Goal: Task Accomplishment & Management: Manage account settings

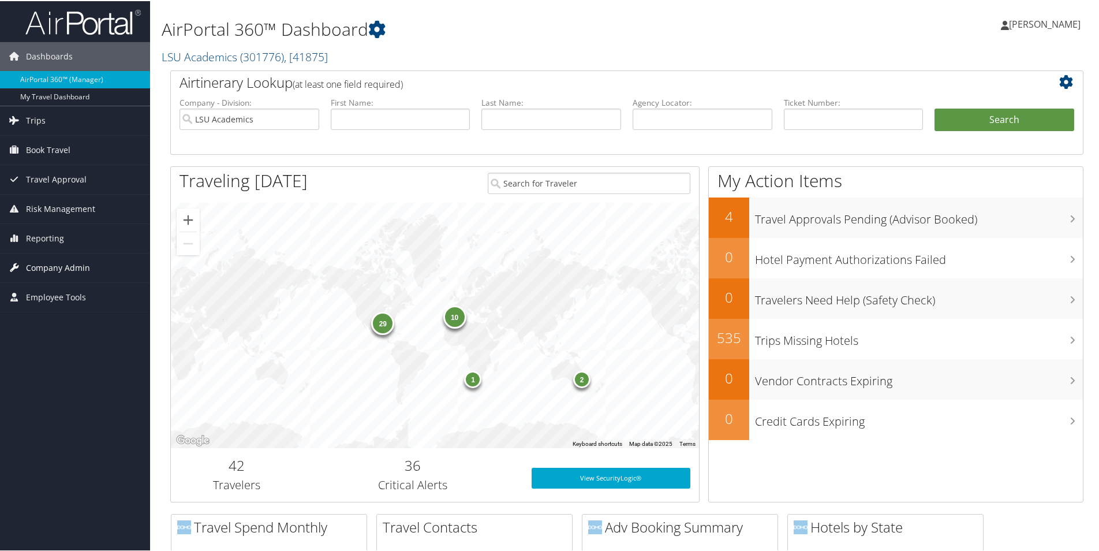
click at [49, 263] on span "Company Admin" at bounding box center [58, 266] width 64 height 29
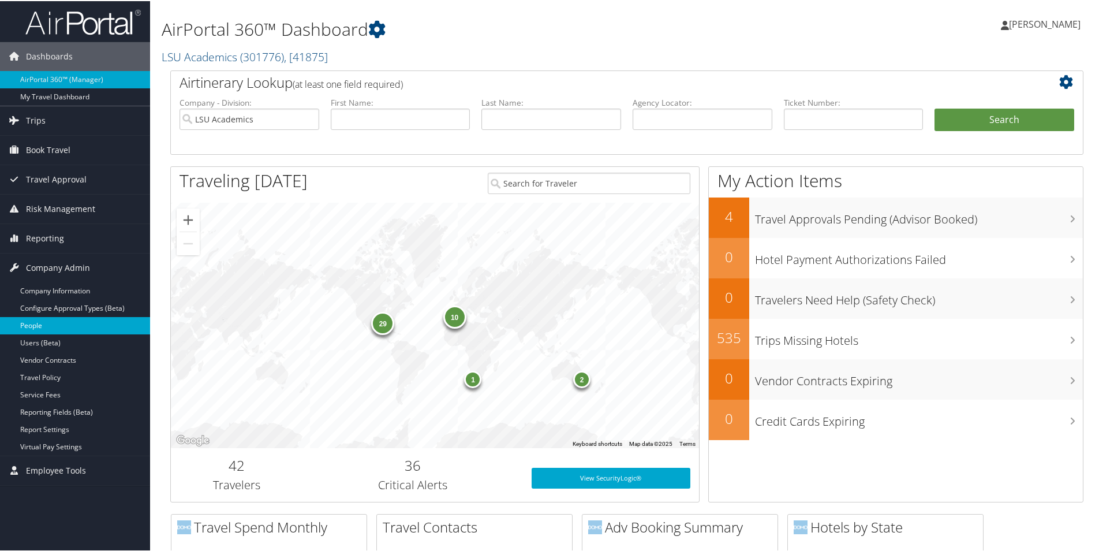
click at [33, 326] on link "People" at bounding box center [75, 324] width 150 height 17
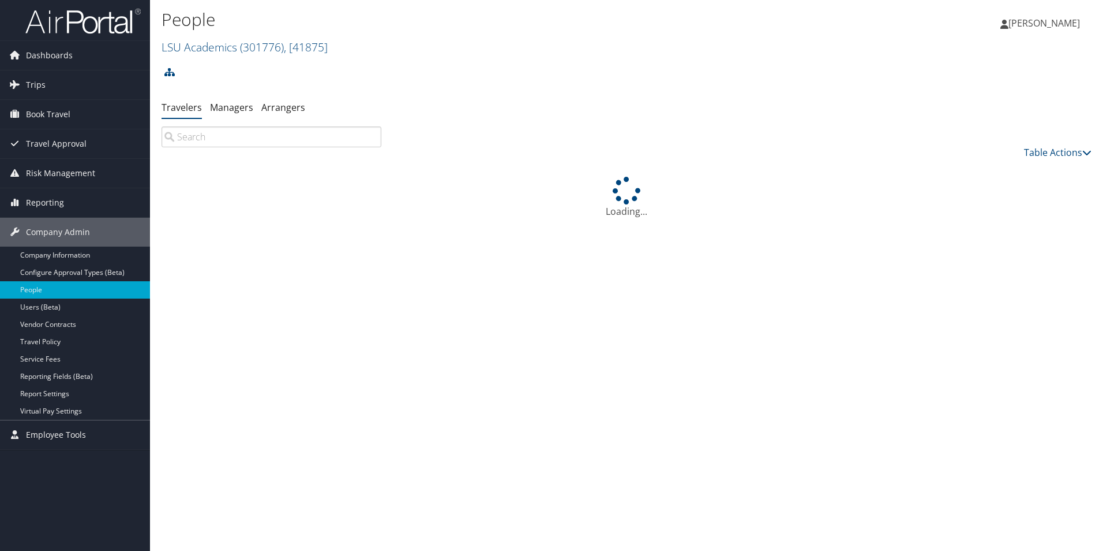
click at [219, 136] on input "search" at bounding box center [272, 136] width 220 height 21
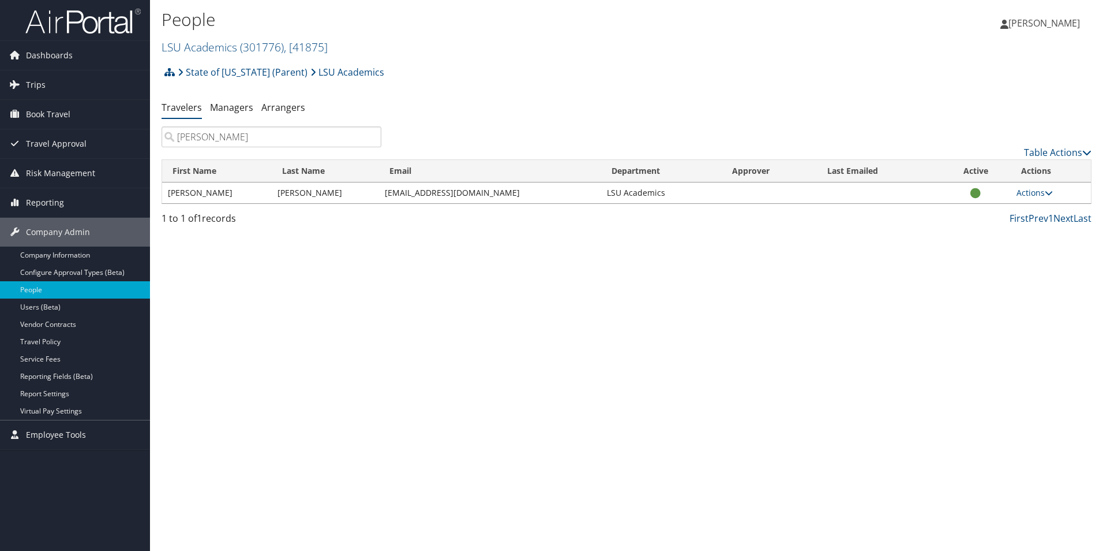
type input "Ritik Pokharel"
click at [31, 304] on link "Users (Beta)" at bounding box center [75, 306] width 150 height 17
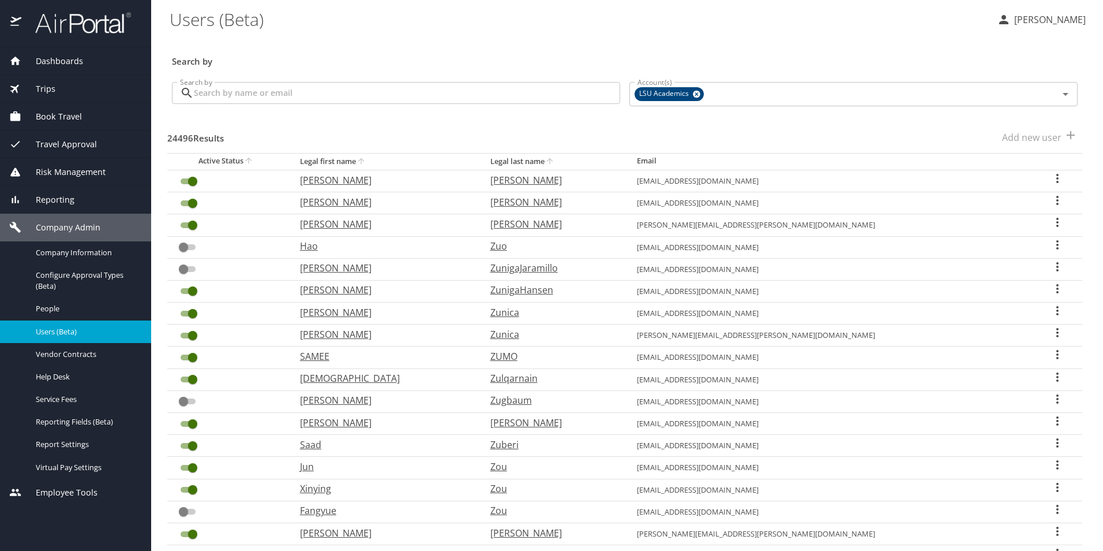
click at [239, 93] on input "Search by" at bounding box center [407, 93] width 426 height 22
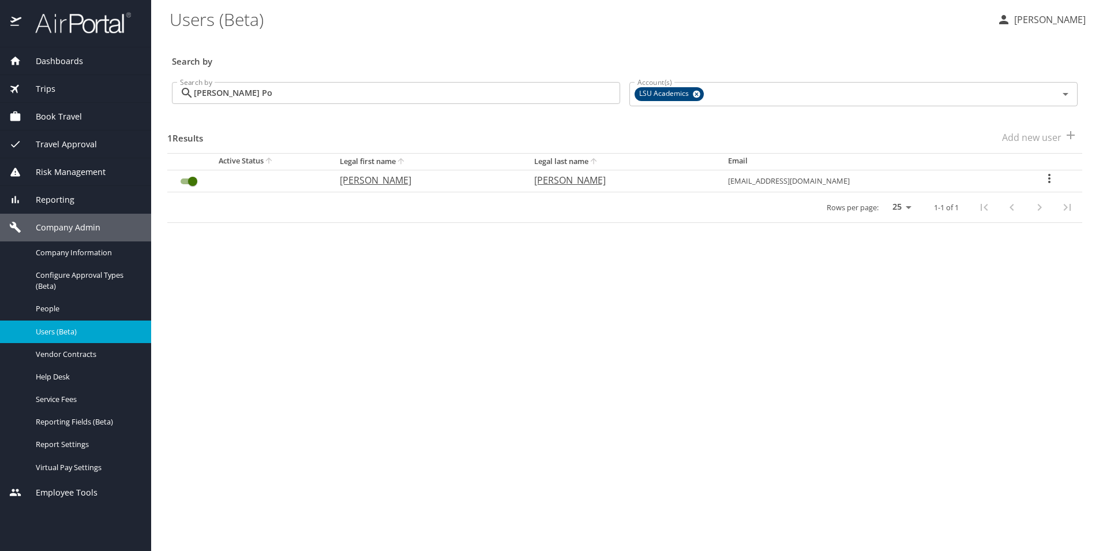
click at [240, 91] on input "Ritik Po" at bounding box center [407, 93] width 426 height 22
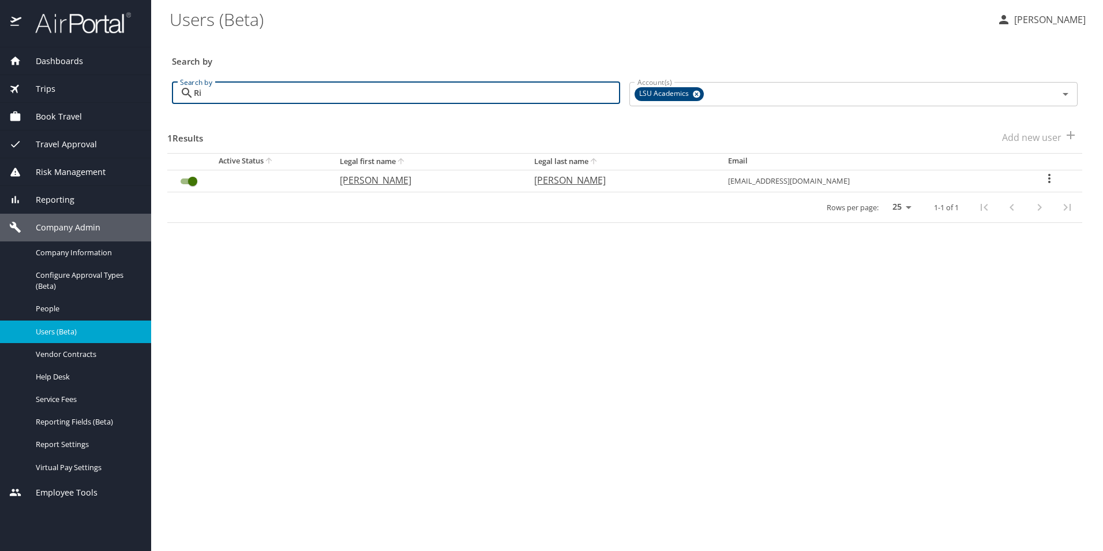
type input "R"
type input "Hector Mendoza"
click at [57, 116] on span "Book Travel" at bounding box center [51, 116] width 61 height 13
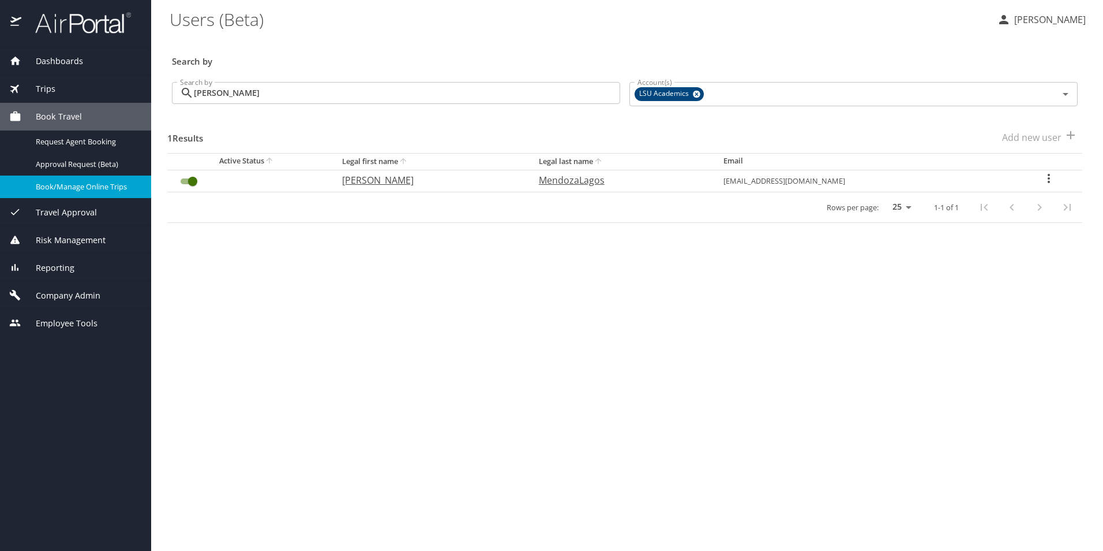
click at [48, 184] on span "Book/Manage Online Trips" at bounding box center [87, 186] width 102 height 11
click at [91, 294] on span "Company Admin" at bounding box center [60, 295] width 79 height 13
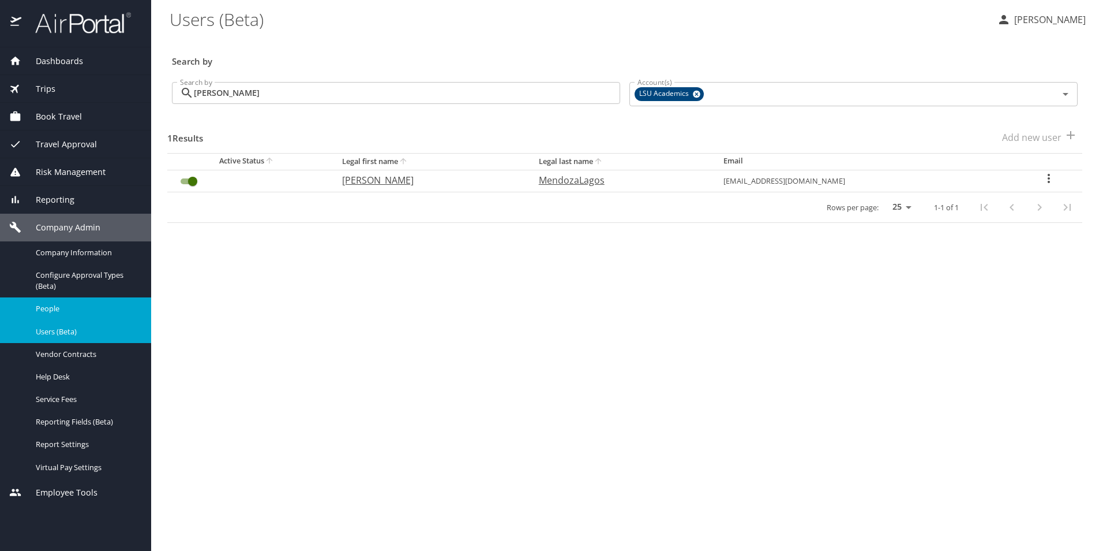
click at [49, 302] on div "People" at bounding box center [75, 308] width 133 height 13
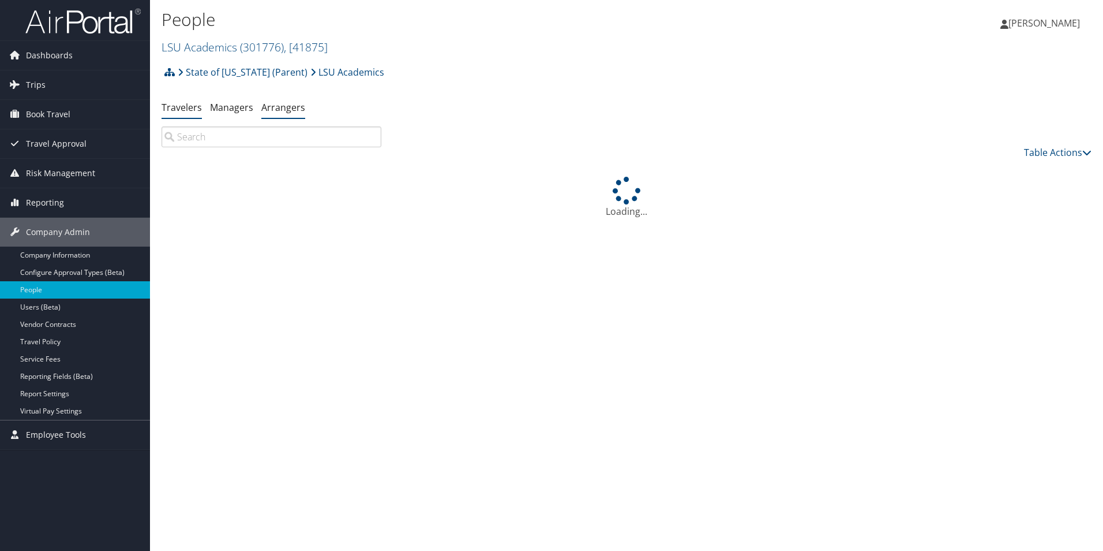
click at [284, 110] on link "Arrangers" at bounding box center [283, 107] width 44 height 13
click at [265, 146] on input "Advanced Search" at bounding box center [277, 148] width 215 height 21
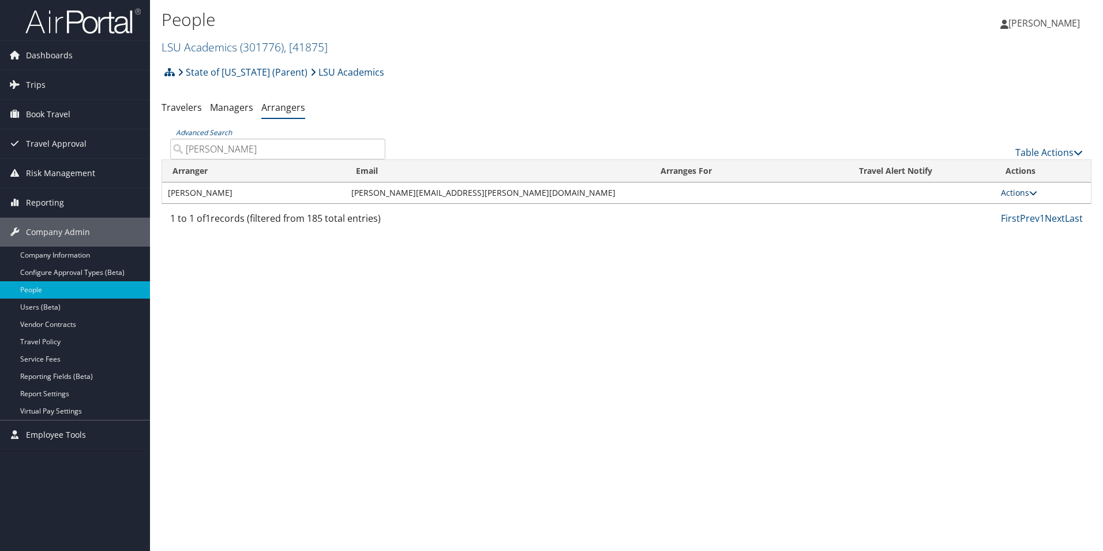
type input "[PERSON_NAME]"
click at [1012, 196] on link "Actions" at bounding box center [1019, 192] width 36 height 11
click at [1027, 228] on link "View Group" at bounding box center [1033, 229] width 64 height 20
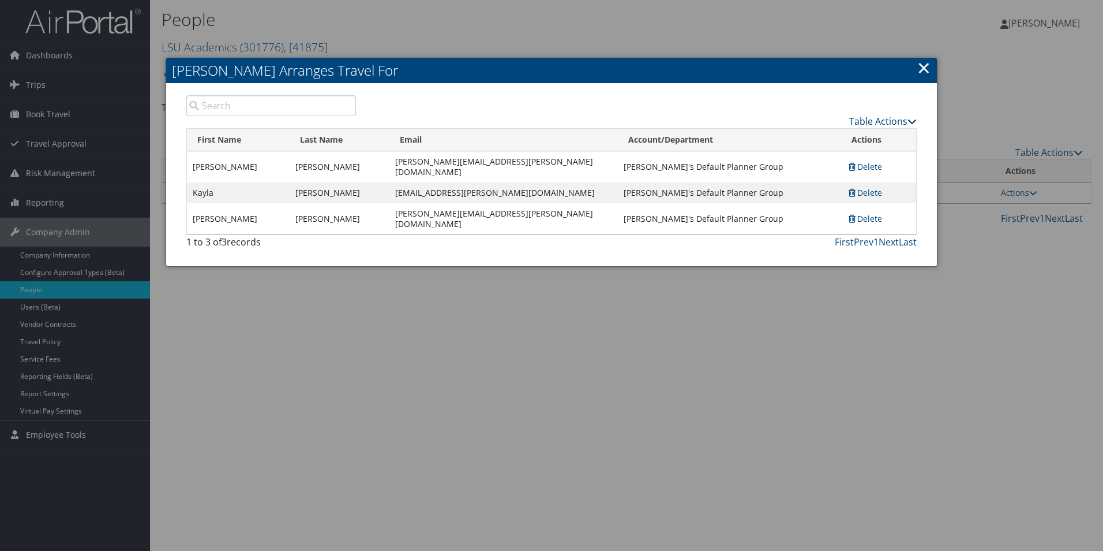
click at [893, 119] on link "Table Actions" at bounding box center [883, 121] width 68 height 13
click at [800, 139] on link "Add A Traveler" at bounding box center [841, 139] width 152 height 20
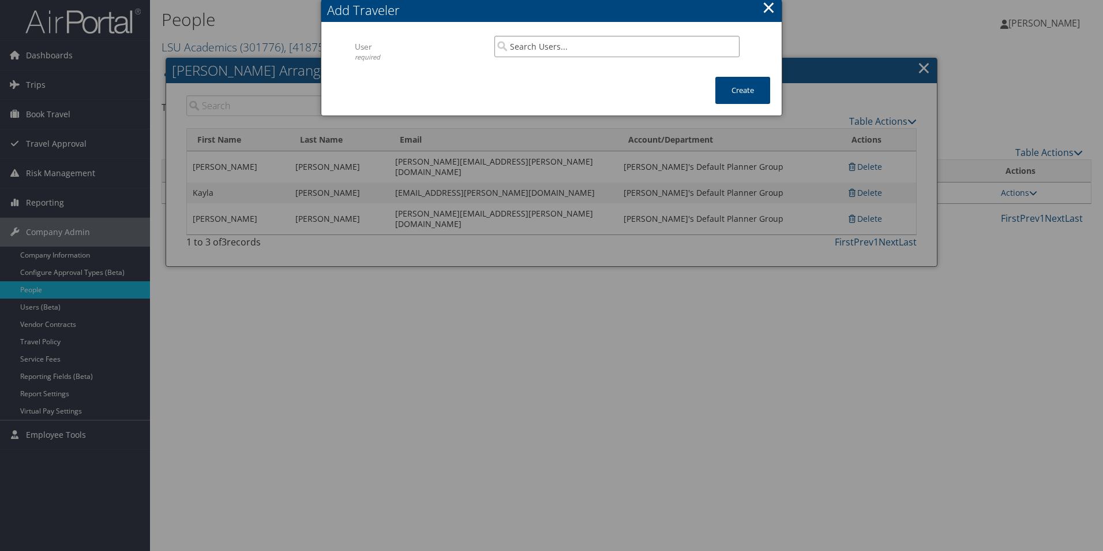
click at [548, 47] on input "search" at bounding box center [617, 46] width 245 height 21
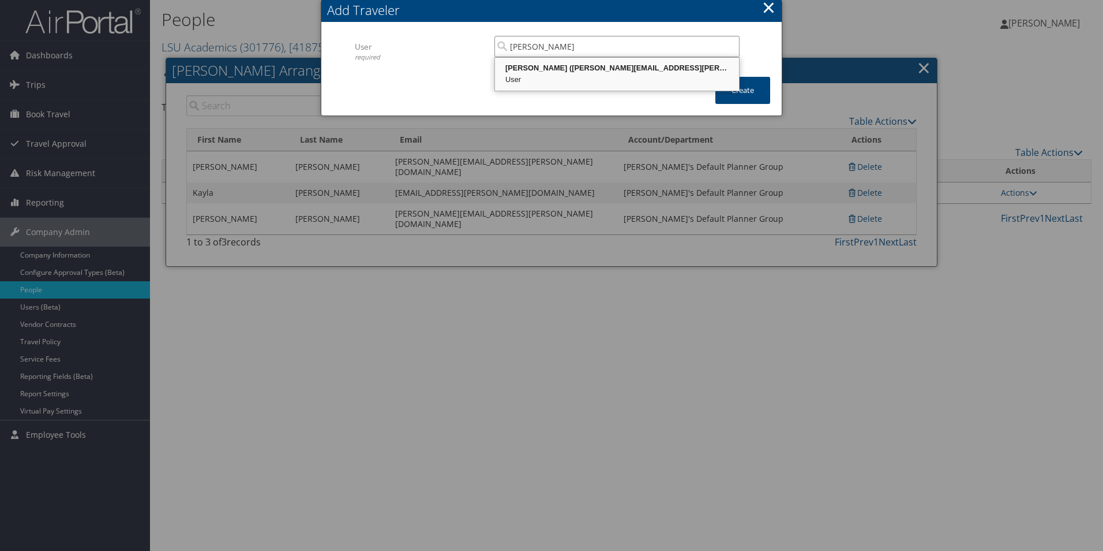
click at [564, 66] on div "[PERSON_NAME] ([PERSON_NAME][EMAIL_ADDRESS][PERSON_NAME][DOMAIN_NAME])" at bounding box center [617, 68] width 241 height 12
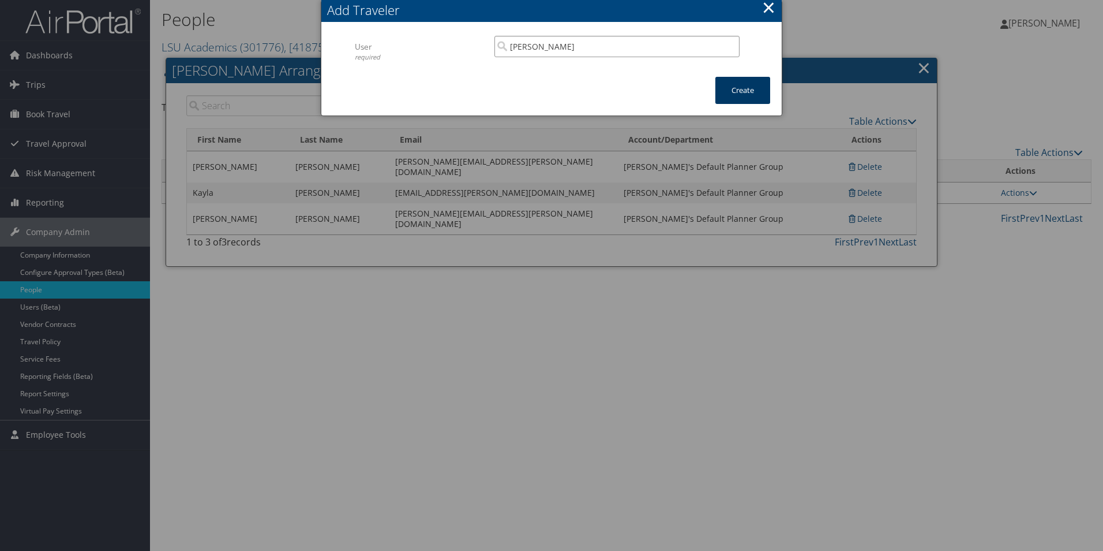
type input "[PERSON_NAME]"
click at [740, 88] on button "Create" at bounding box center [743, 90] width 55 height 27
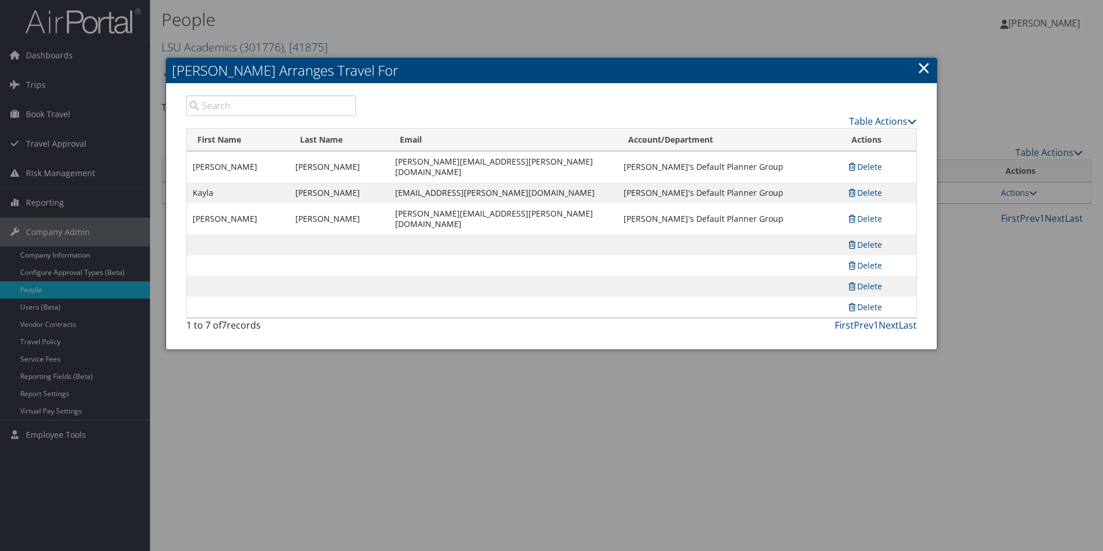
click at [918, 69] on link "×" at bounding box center [924, 67] width 13 height 23
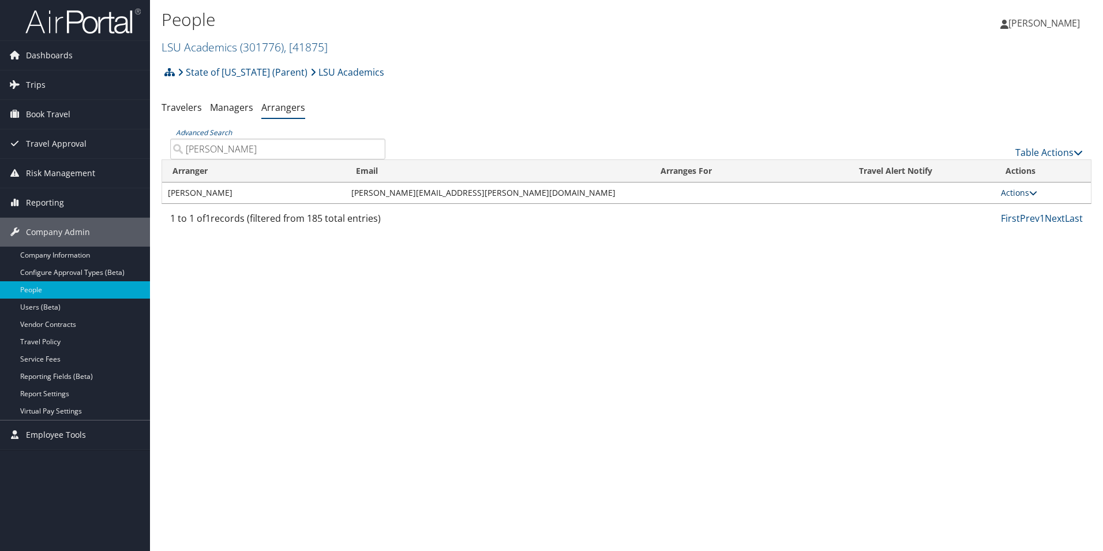
click at [1012, 187] on link "Actions" at bounding box center [1019, 192] width 36 height 11
click at [1040, 230] on link "View Group" at bounding box center [1033, 229] width 64 height 20
